Goal: Transaction & Acquisition: Purchase product/service

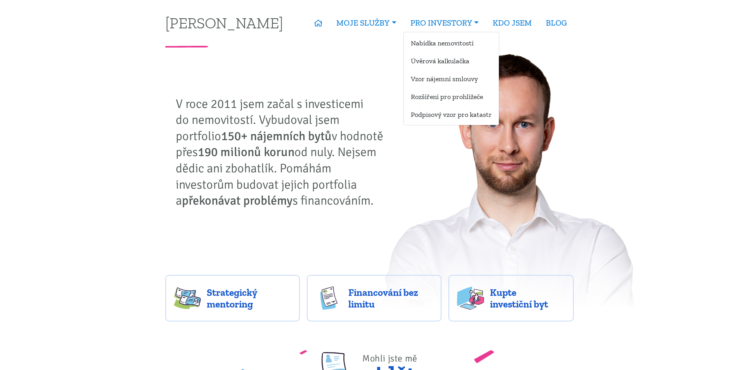
click at [431, 35] on ul "Nabídka nemovitostí Úvěrová kalkulačka Vzor nájemní smlouvy Rozšíření pro prohl…" at bounding box center [452, 79] width 96 height 94
click at [432, 43] on link "Nabídka nemovitostí" at bounding box center [451, 43] width 95 height 14
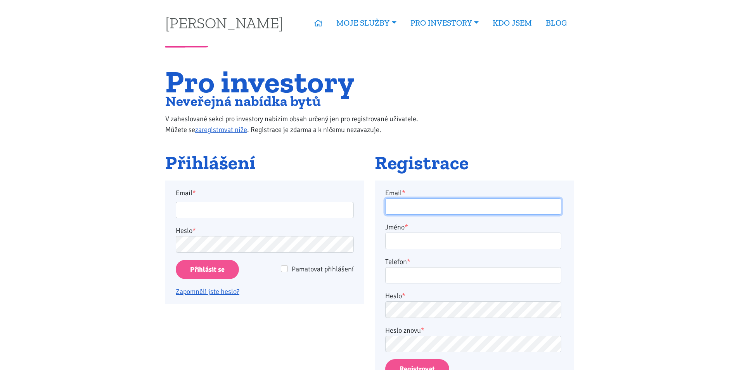
type input "horejsi.j@seznam.cz"
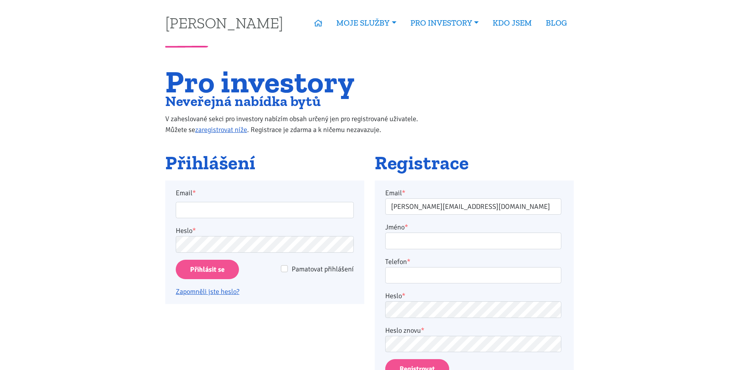
type input "horejsi.j@seznam.cz"
click at [229, 270] on input "Přihlásit se" at bounding box center [207, 270] width 63 height 20
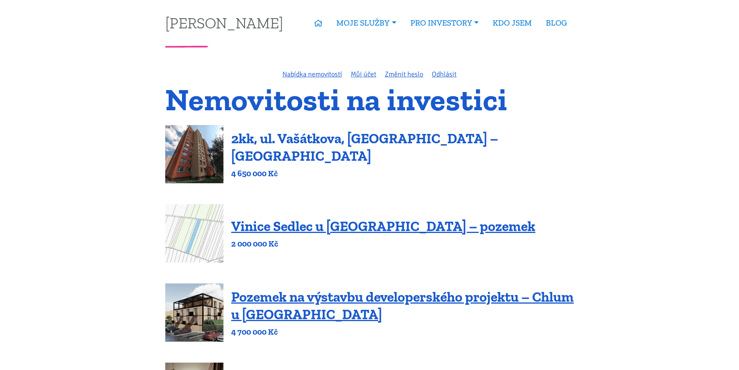
click at [374, 142] on link "2kk, ul. Vašátkova, Praha – Černý Most" at bounding box center [364, 147] width 267 height 34
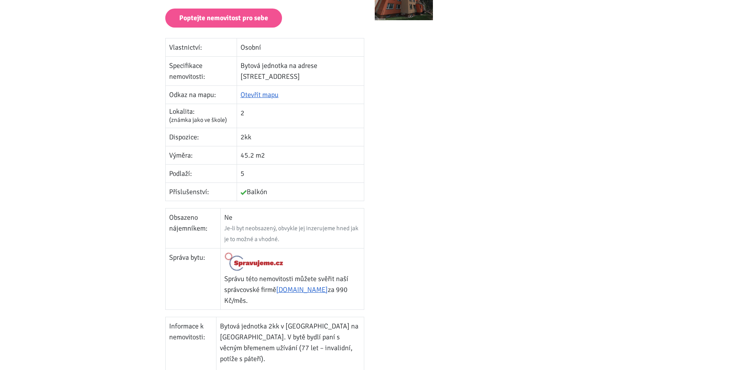
scroll to position [223, 0]
